Goal: Task Accomplishment & Management: Manage account settings

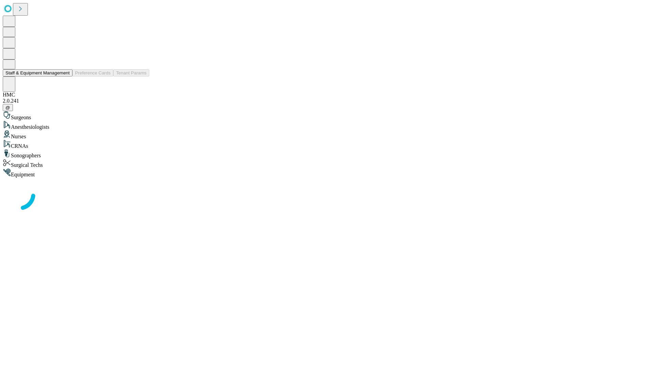
click at [65, 77] on button "Staff & Equipment Management" at bounding box center [38, 72] width 70 height 7
